Goal: Task Accomplishment & Management: Use online tool/utility

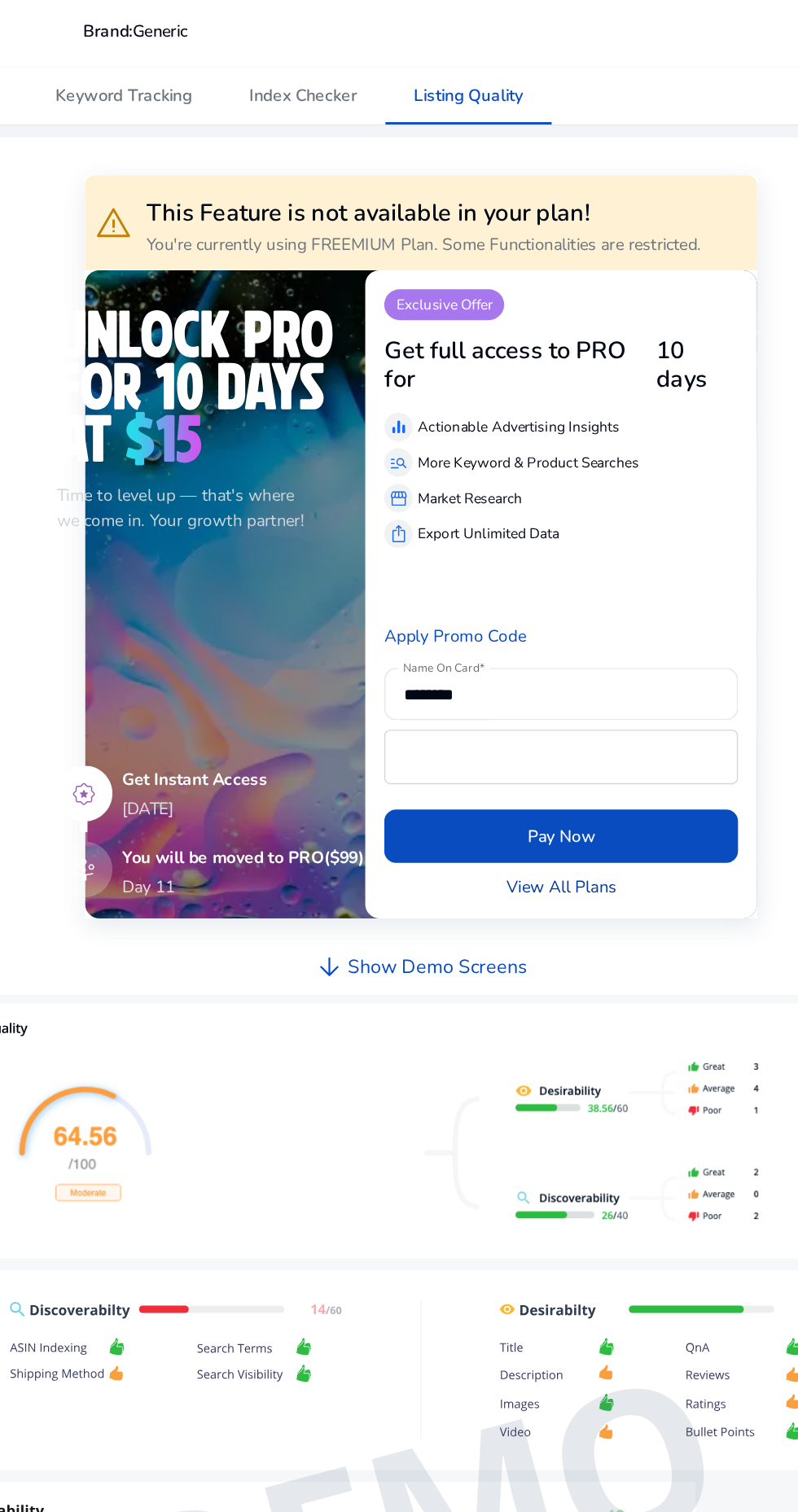
click at [528, 854] on link "View All Plans" at bounding box center [528, 845] width 76 height 17
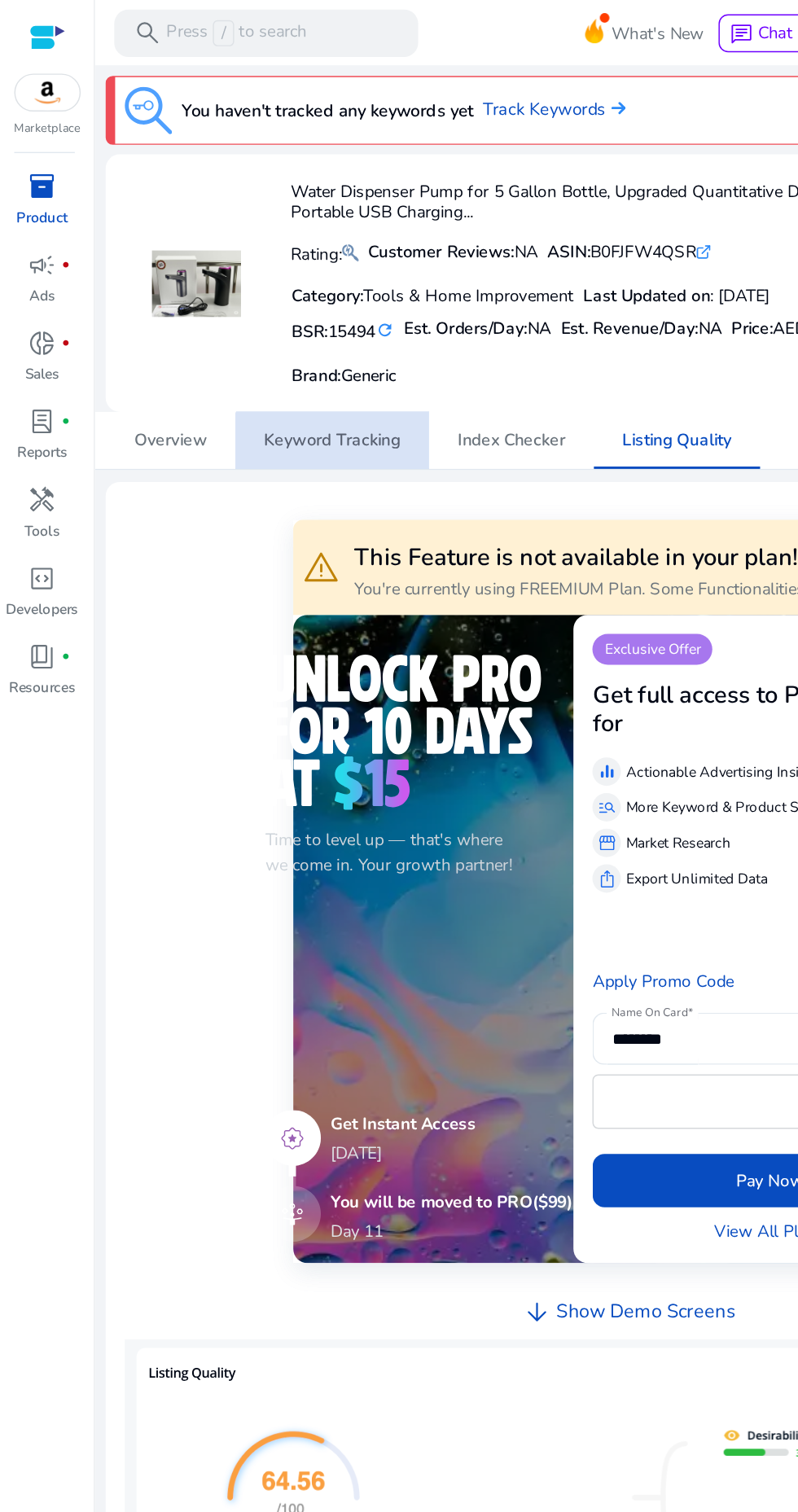
click at [229, 315] on span "Keyword Tracking" at bounding box center [228, 302] width 94 height 39
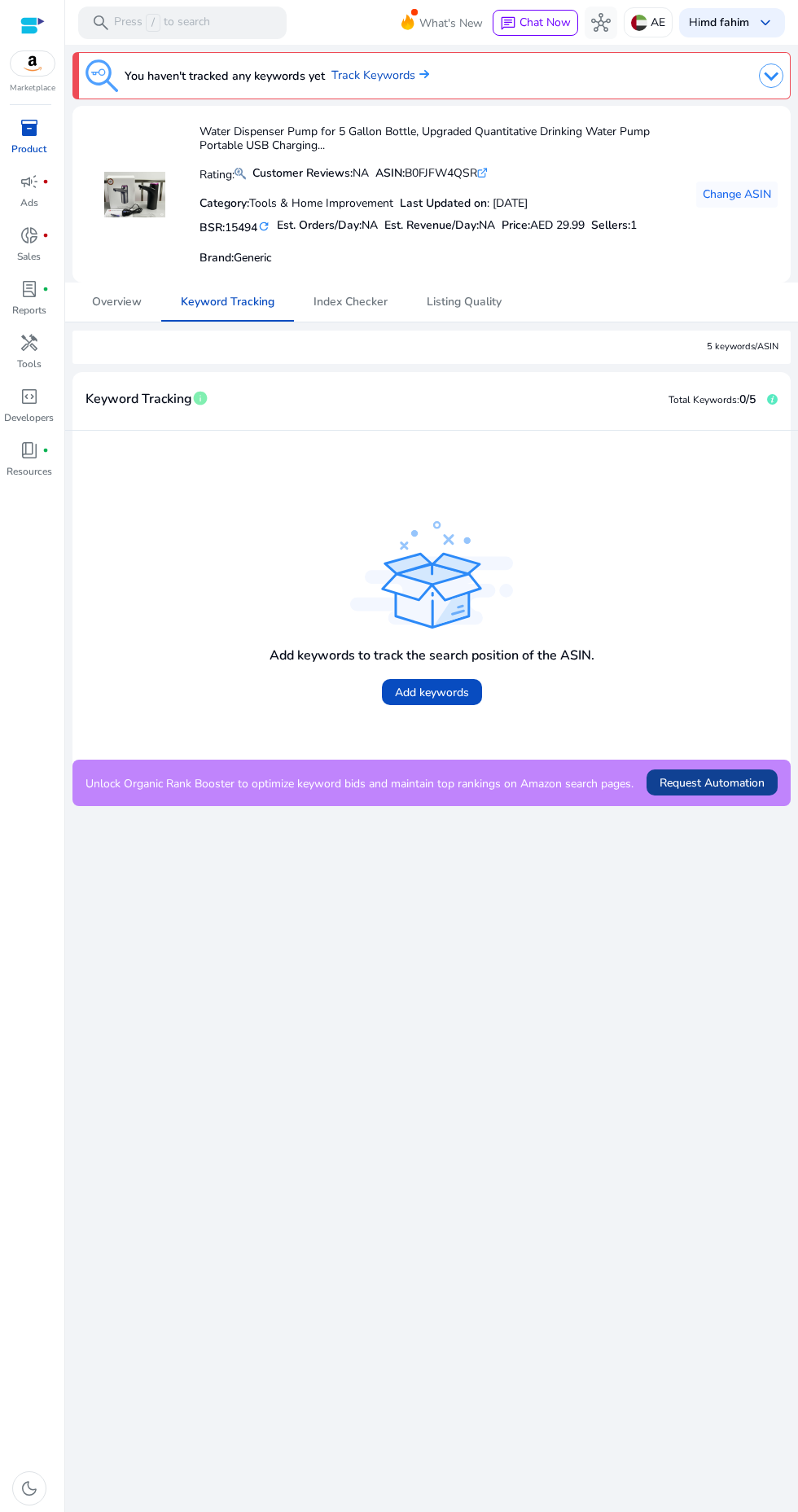
click at [734, 784] on span "Request Automation" at bounding box center [712, 783] width 105 height 17
click at [777, 77] on img at bounding box center [771, 76] width 24 height 24
